Goal: Transaction & Acquisition: Purchase product/service

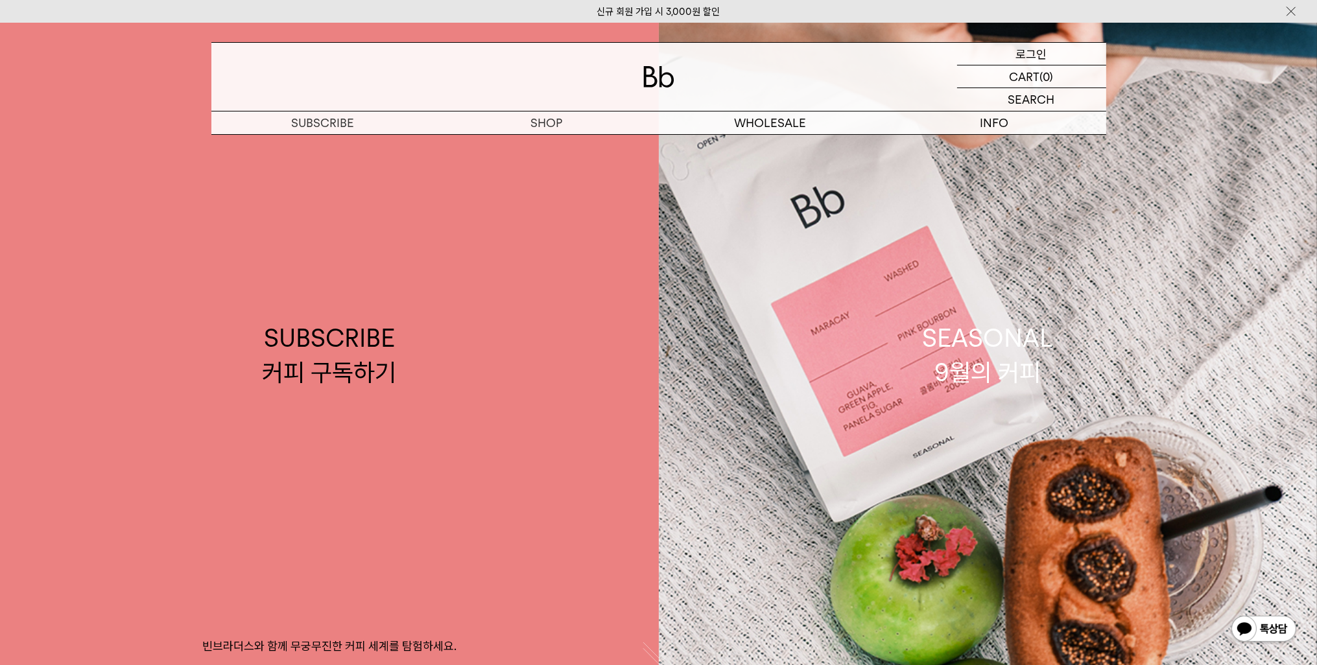
click at [1046, 53] on p "로그인" at bounding box center [1031, 54] width 31 height 22
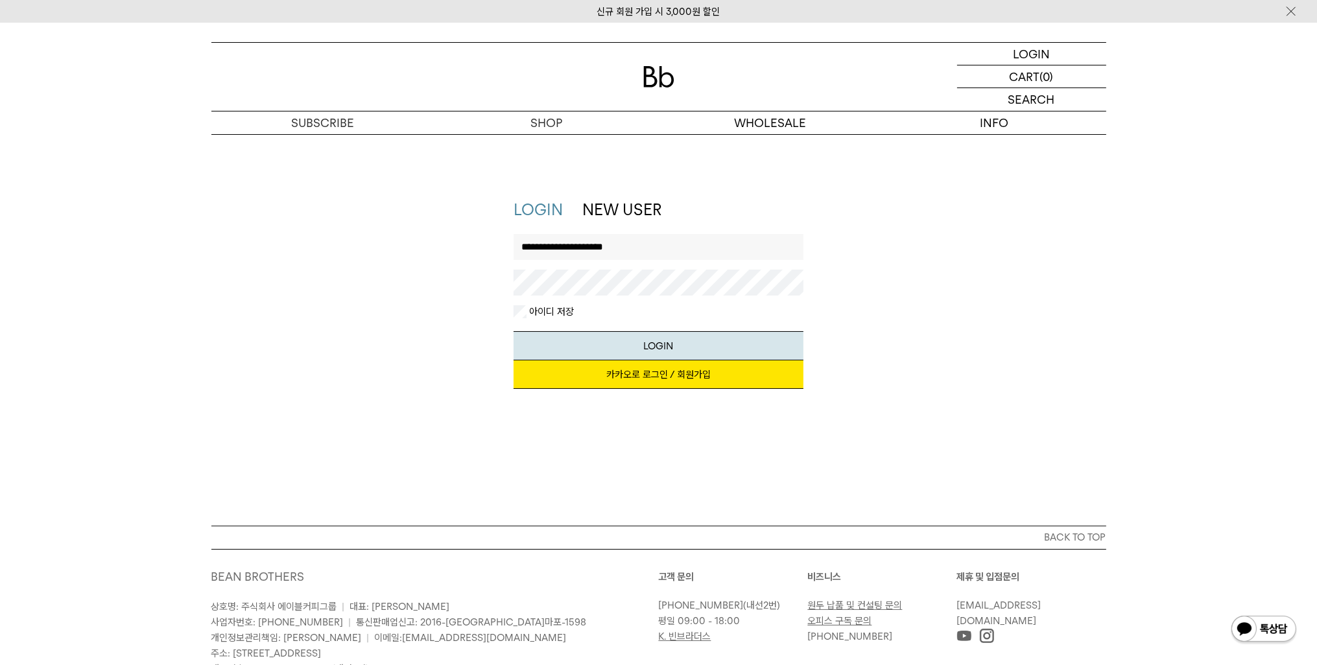
click at [734, 372] on link "카카오로 로그인 / 회원가입" at bounding box center [659, 375] width 290 height 29
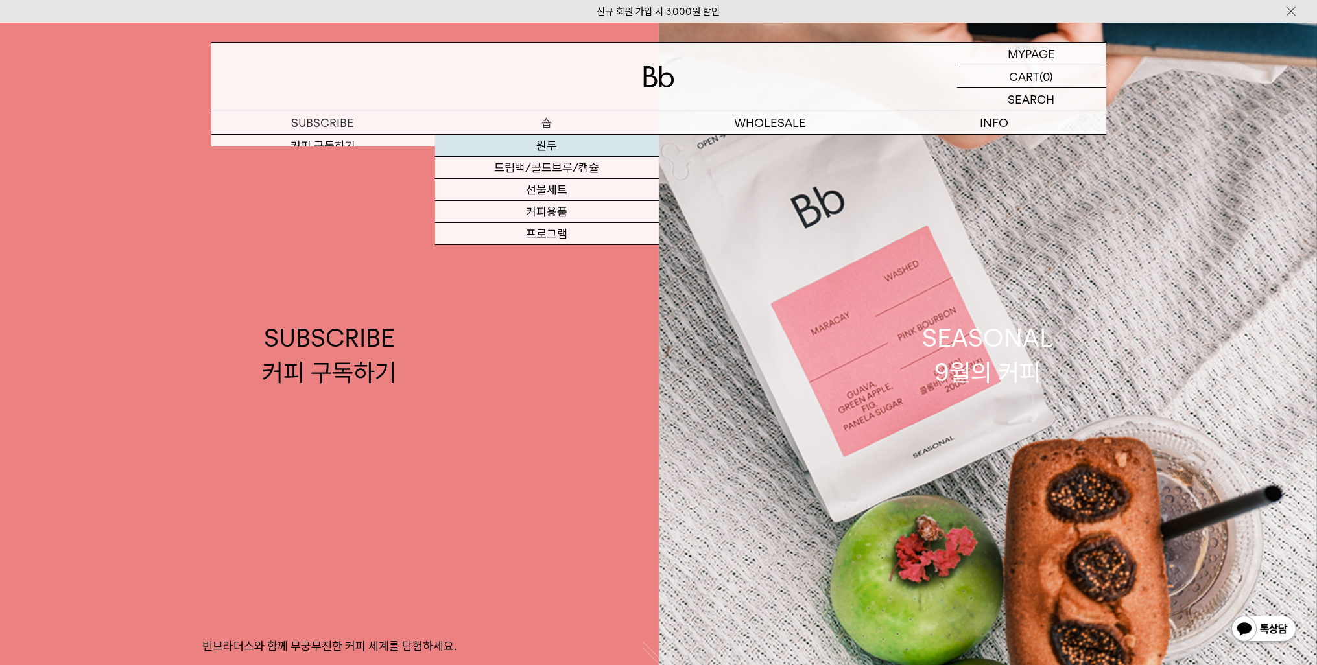
click at [542, 146] on link "원두" at bounding box center [547, 146] width 224 height 22
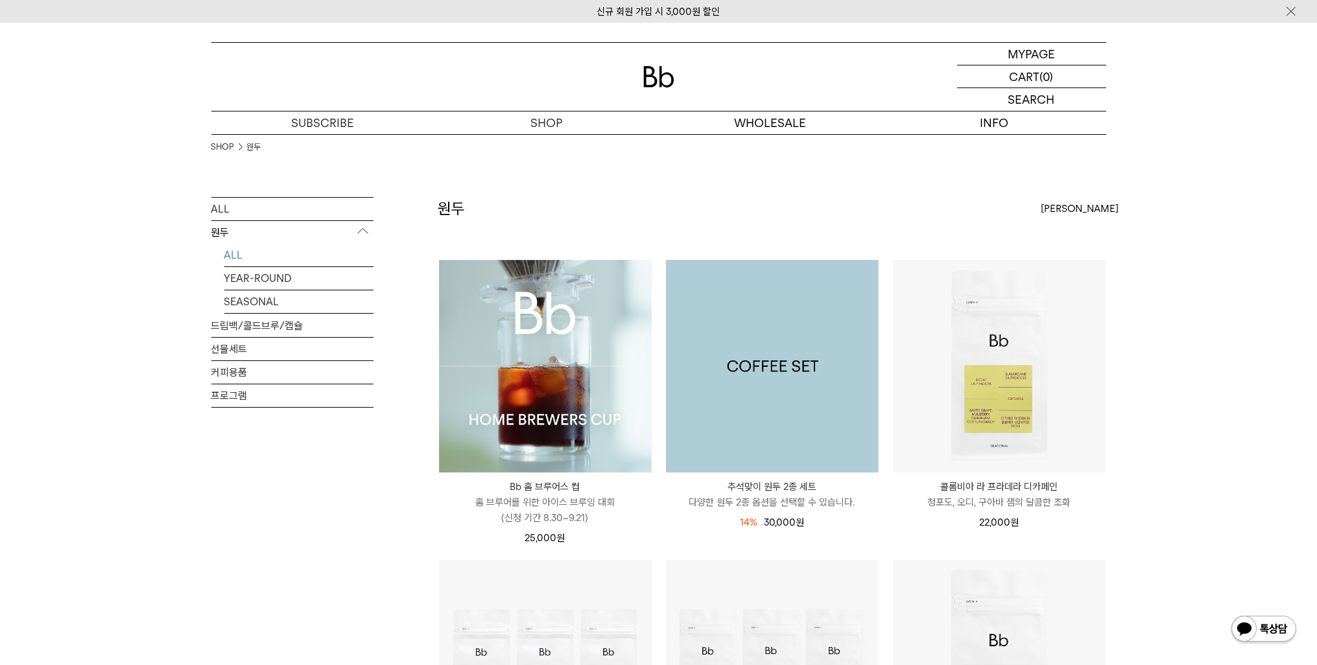
click at [706, 328] on img at bounding box center [772, 366] width 213 height 213
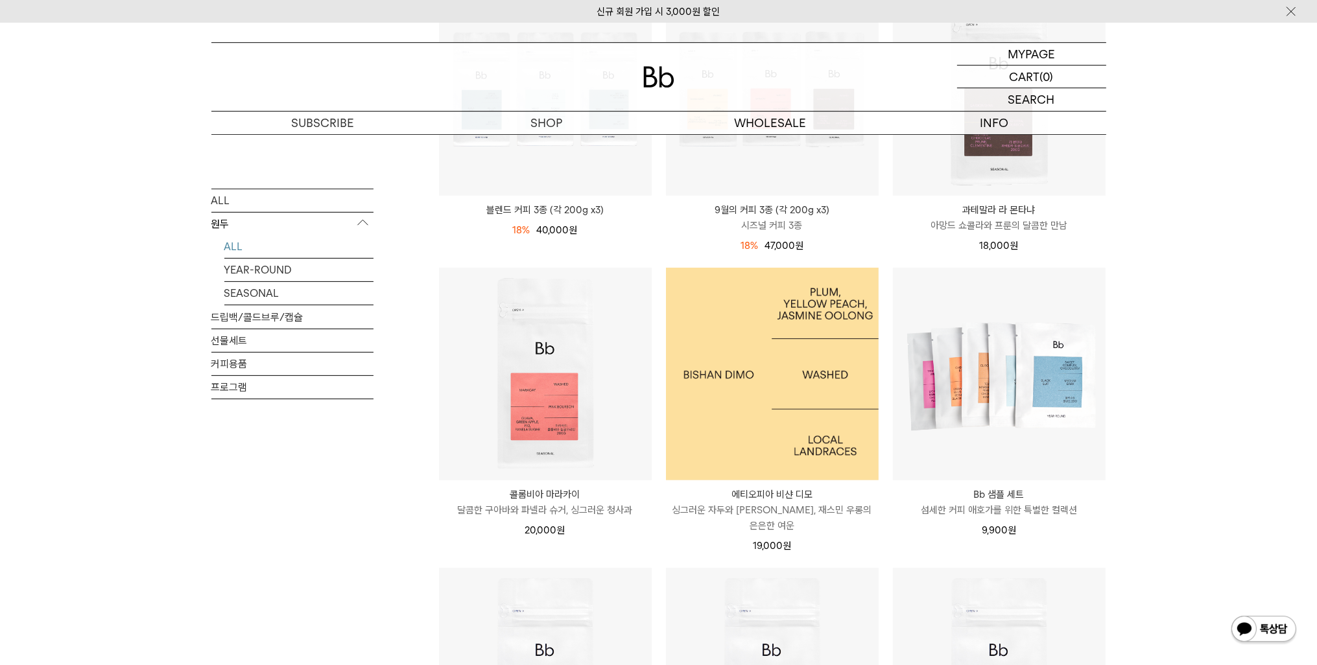
scroll to position [588, 0]
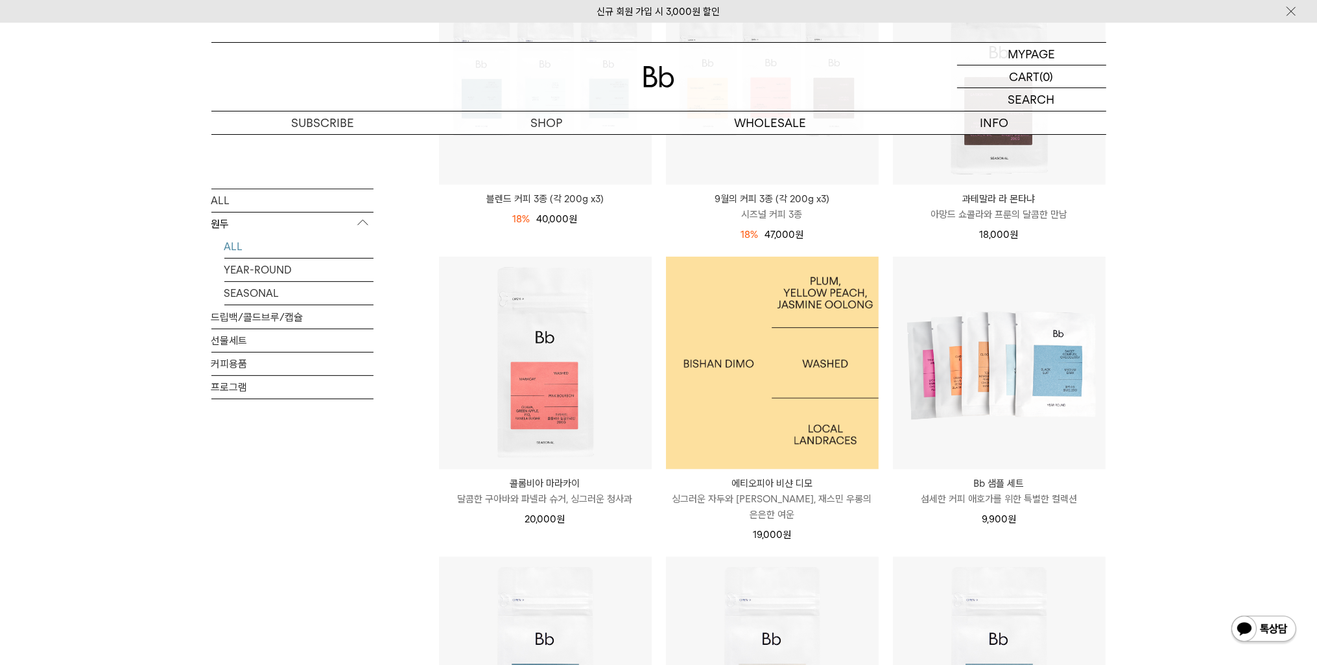
click at [794, 394] on img at bounding box center [772, 363] width 213 height 213
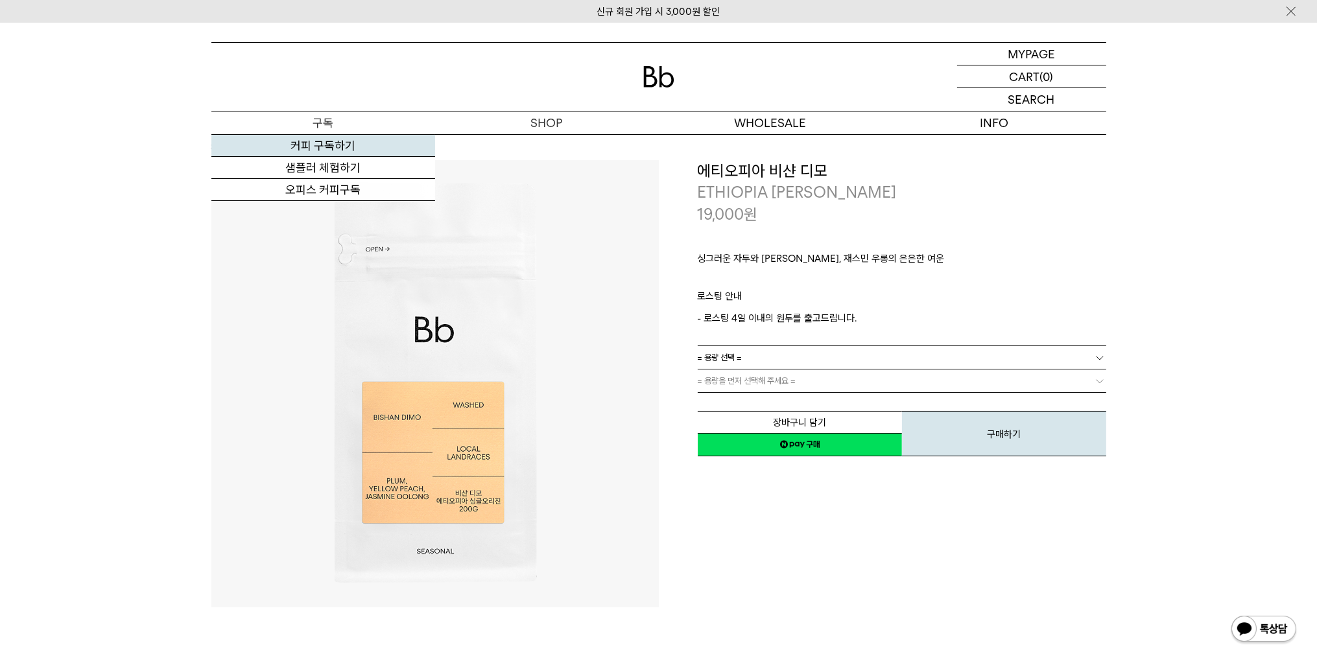
click at [352, 150] on link "커피 구독하기" at bounding box center [323, 146] width 224 height 22
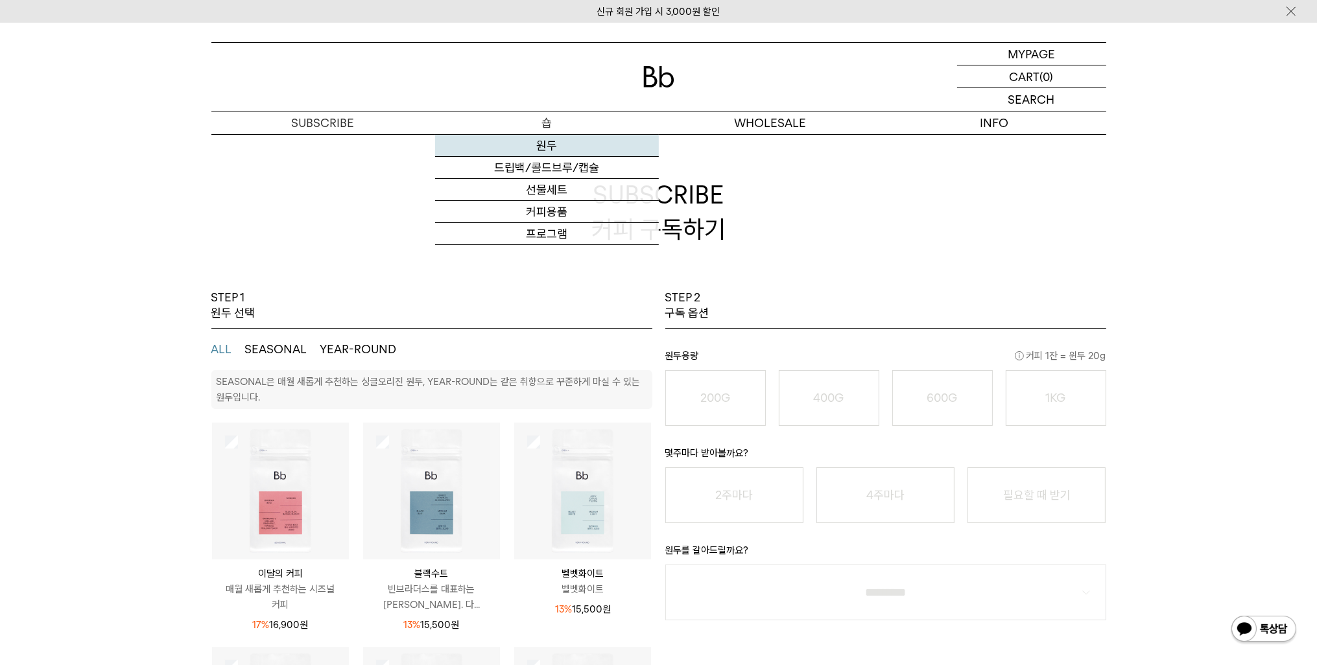
click at [549, 154] on link "원두" at bounding box center [547, 146] width 224 height 22
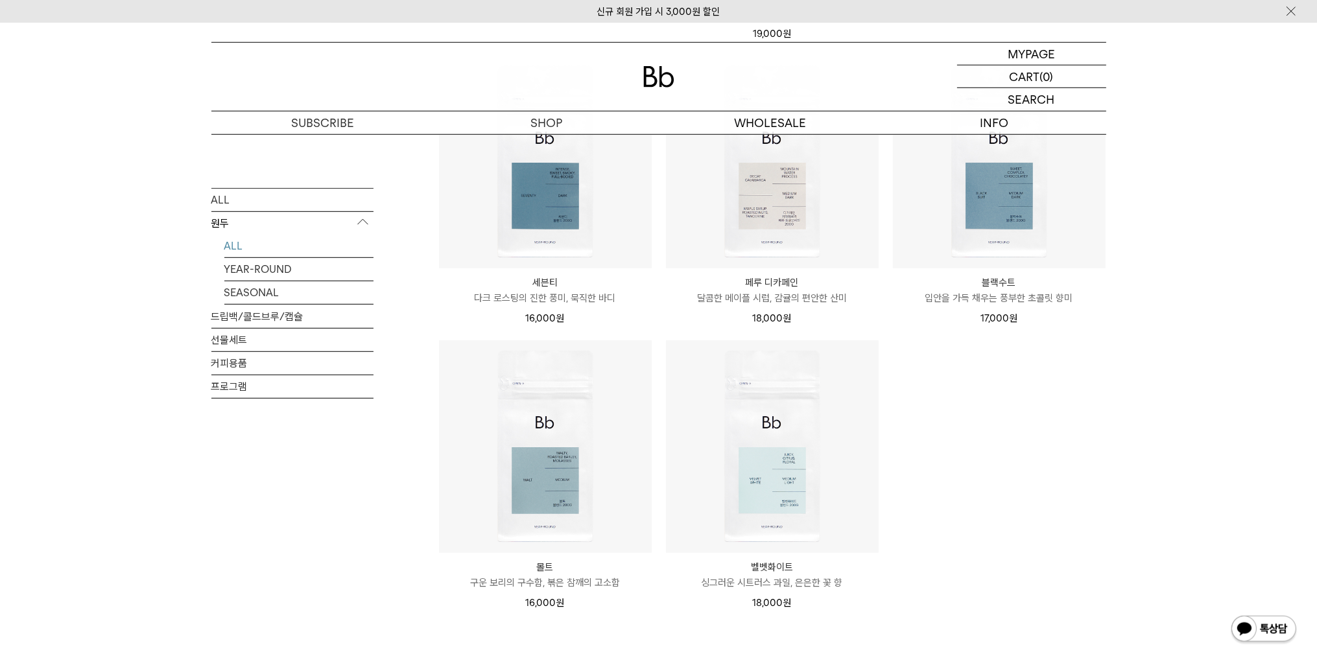
scroll to position [1092, 0]
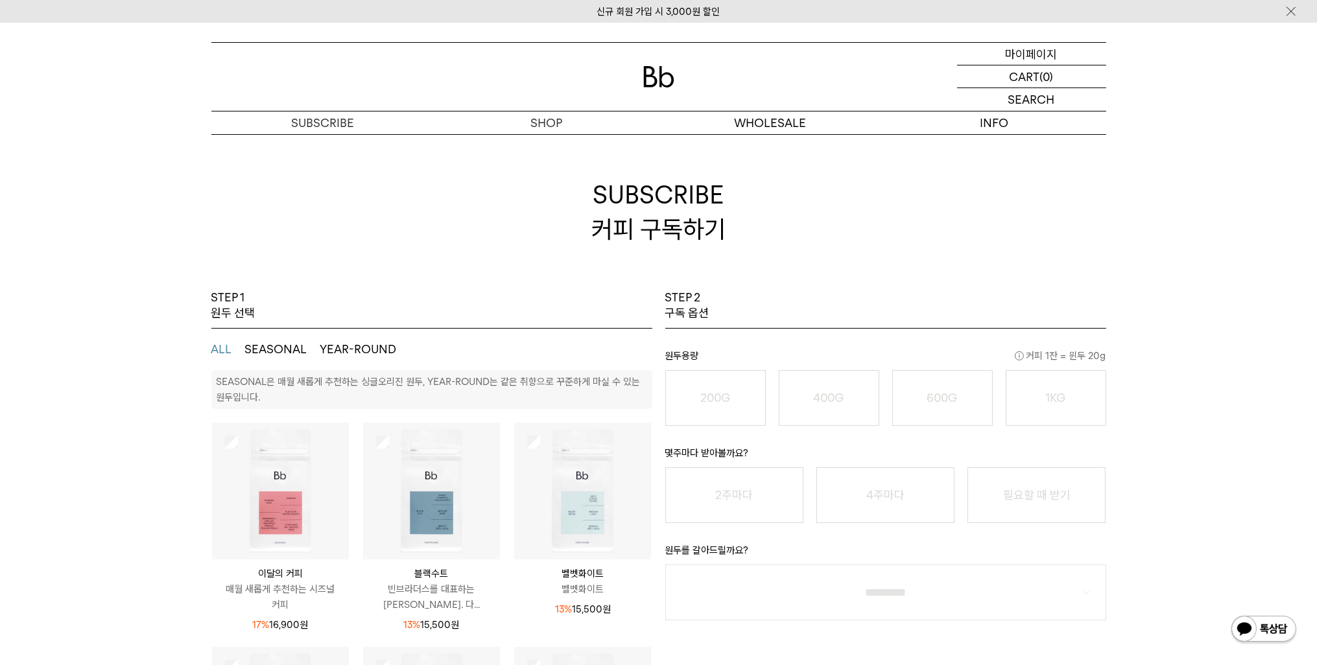
click at [1031, 53] on p "마이페이지" at bounding box center [1032, 54] width 52 height 22
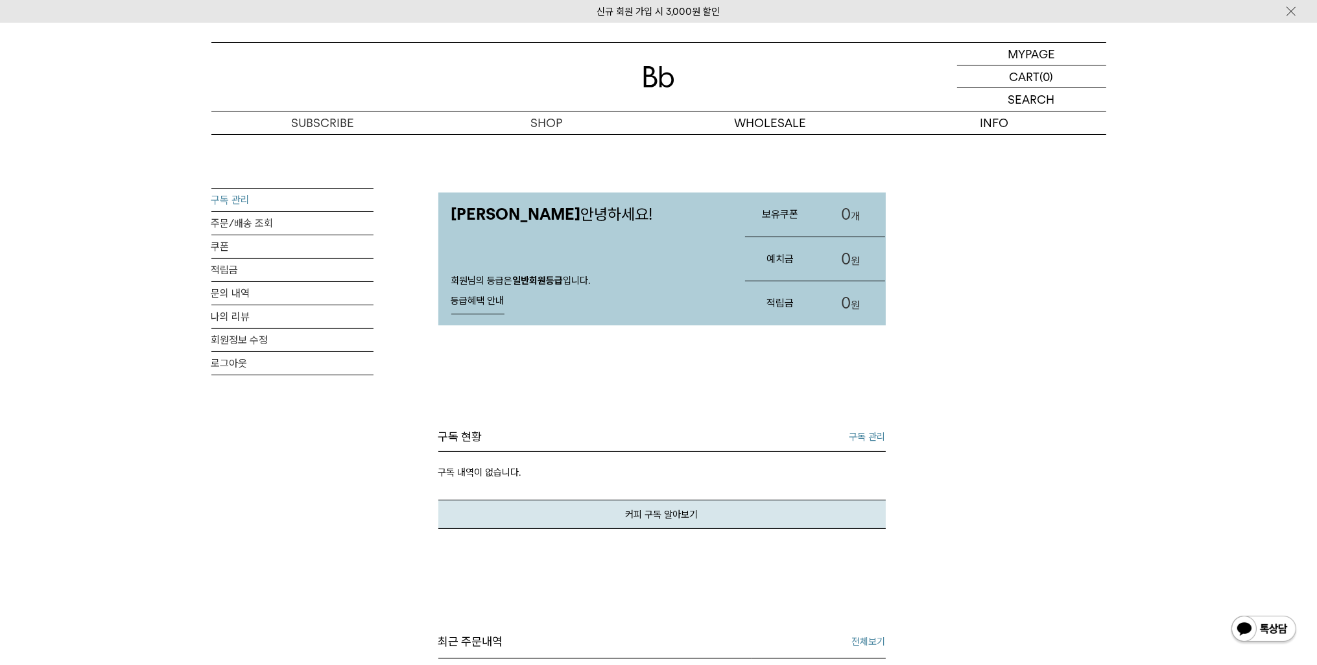
click at [323, 195] on link "구독 관리" at bounding box center [292, 200] width 162 height 23
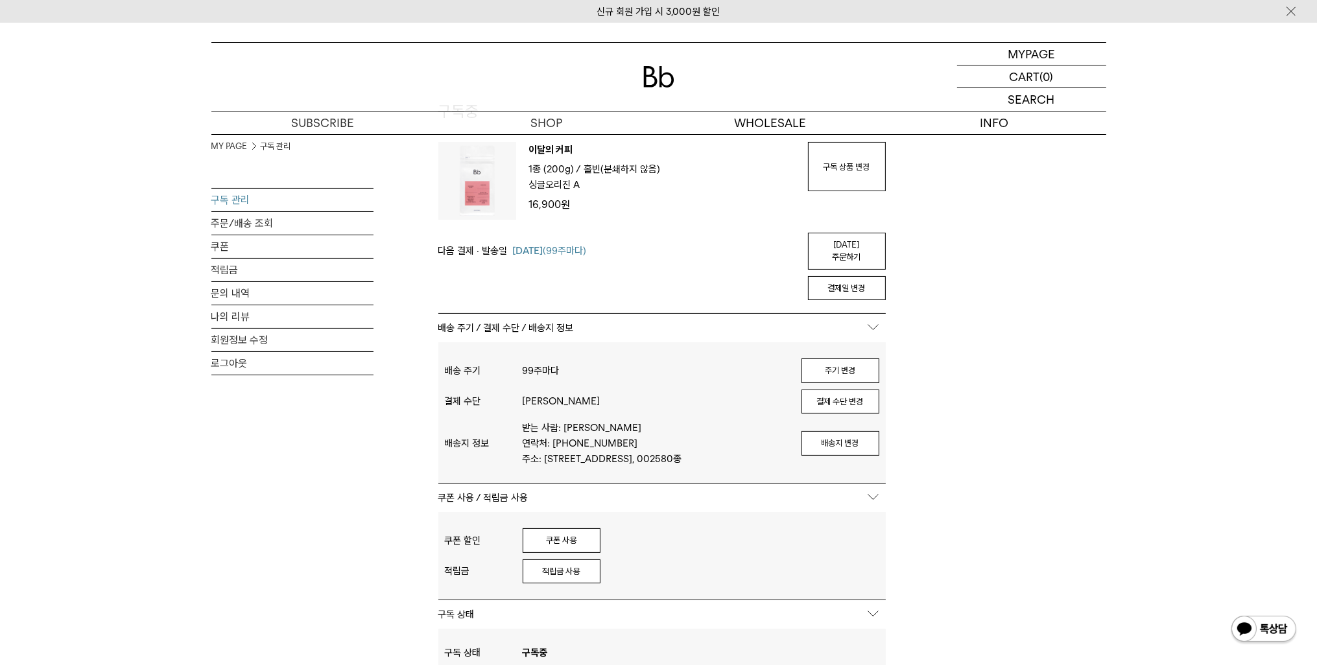
scroll to position [84, 0]
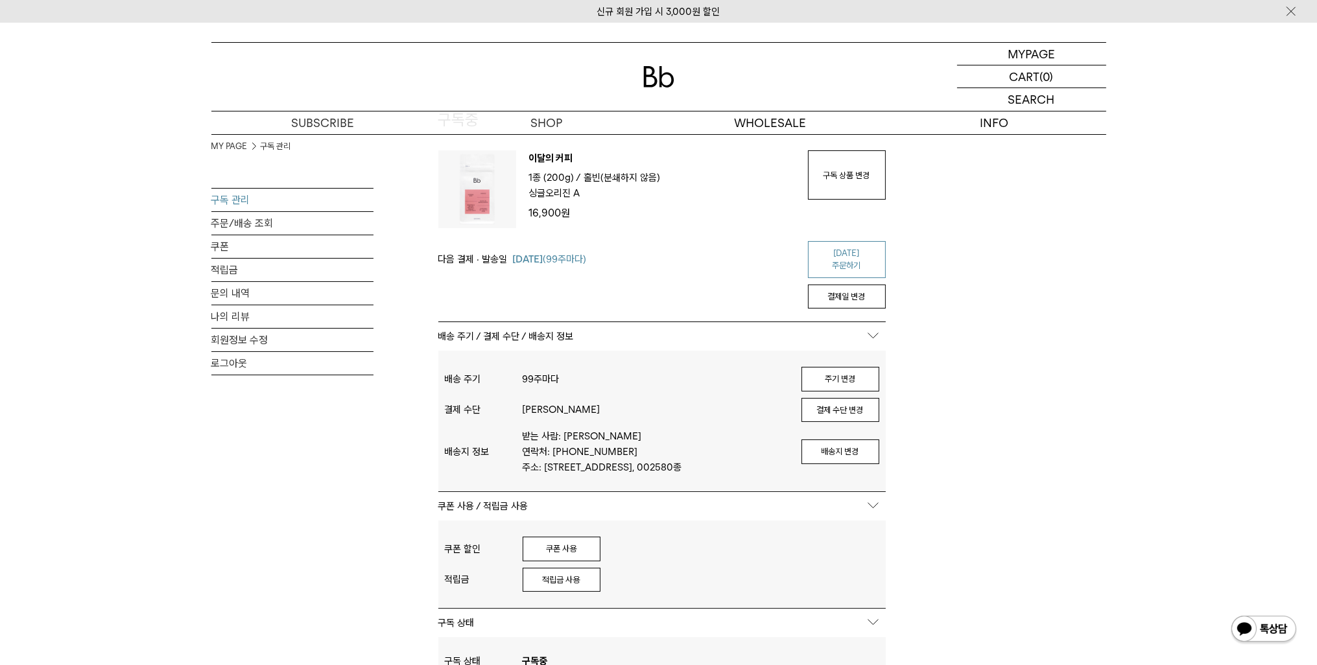
click at [842, 243] on link "[DATE] 주문하기" at bounding box center [847, 259] width 78 height 37
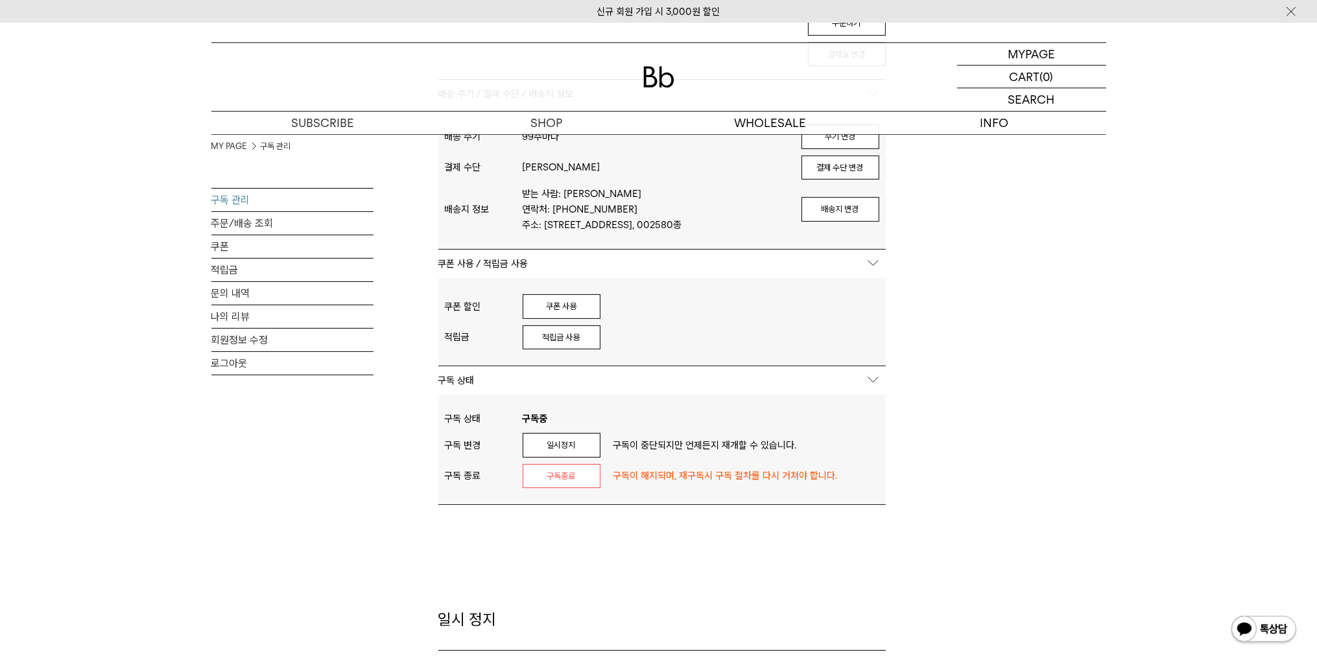
scroll to position [420, 0]
